Goal: Task Accomplishment & Management: Manage account settings

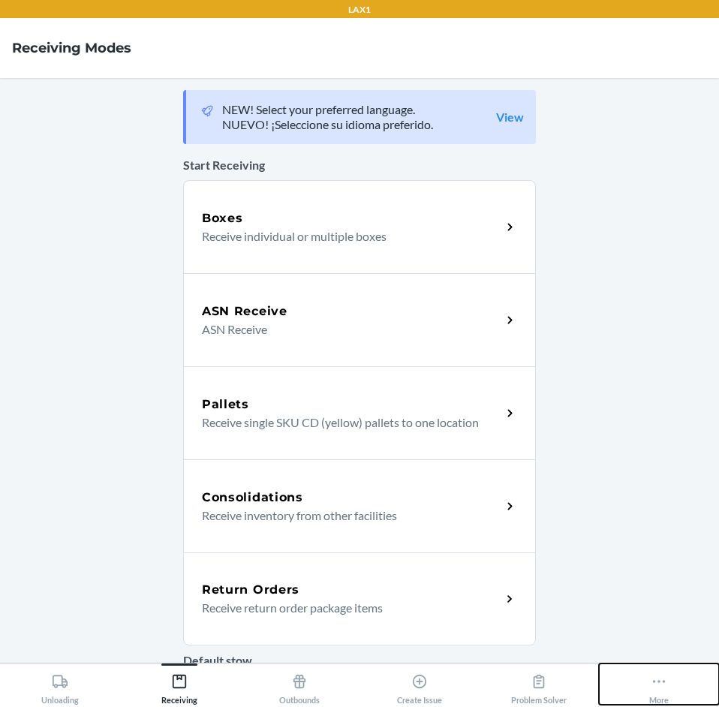
click at [665, 684] on icon at bounding box center [659, 681] width 17 height 17
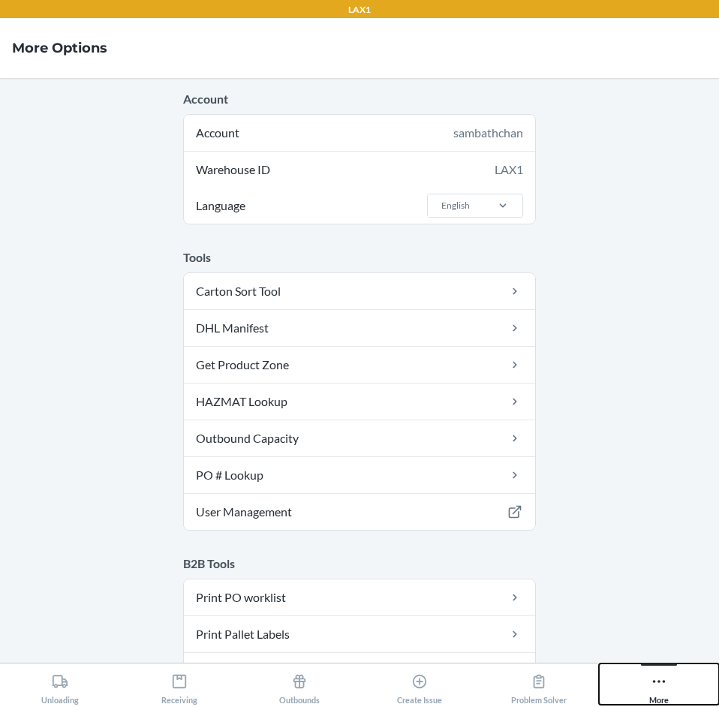
click at [657, 669] on div "More" at bounding box center [659, 686] width 20 height 38
click at [667, 676] on icon at bounding box center [659, 681] width 17 height 17
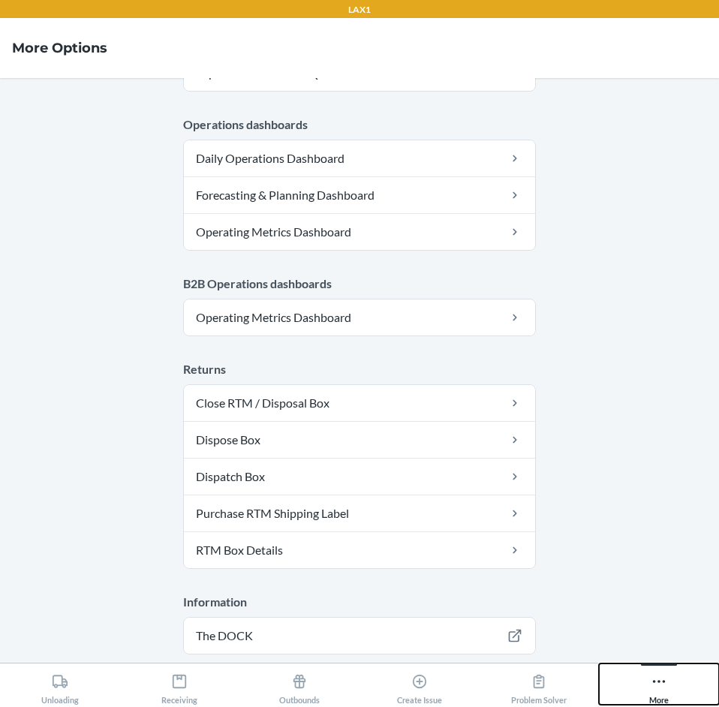
scroll to position [772, 0]
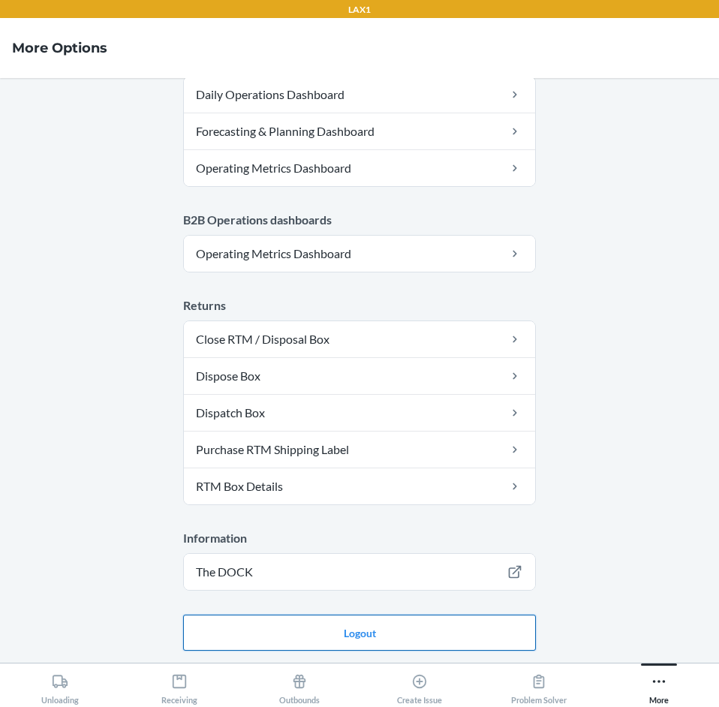
click at [249, 633] on button "Logout" at bounding box center [359, 633] width 353 height 36
